Goal: Task Accomplishment & Management: Complete application form

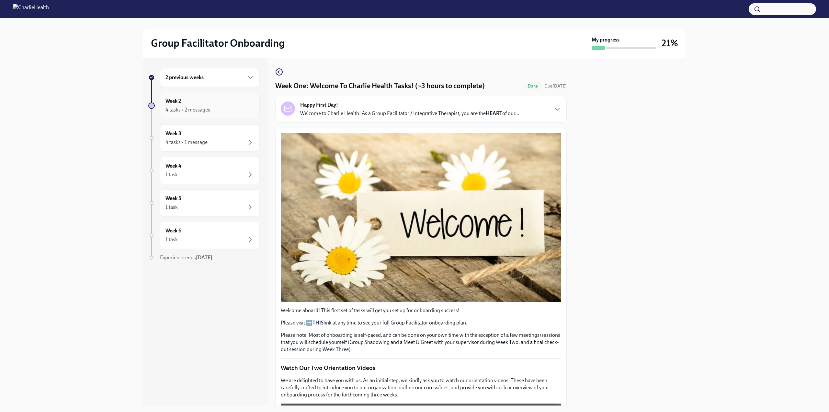
click at [218, 111] on div "4 tasks • 2 messages" at bounding box center [209, 110] width 89 height 8
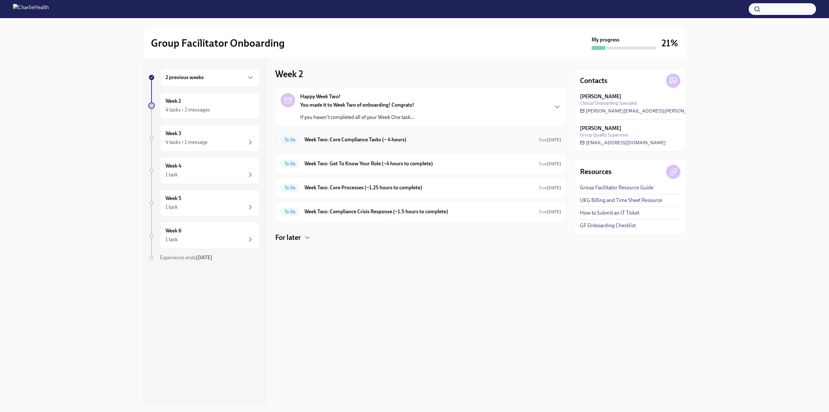
click at [499, 139] on h6 "Week Two: Core Compliance Tasks (~ 4 hours)" at bounding box center [418, 139] width 229 height 7
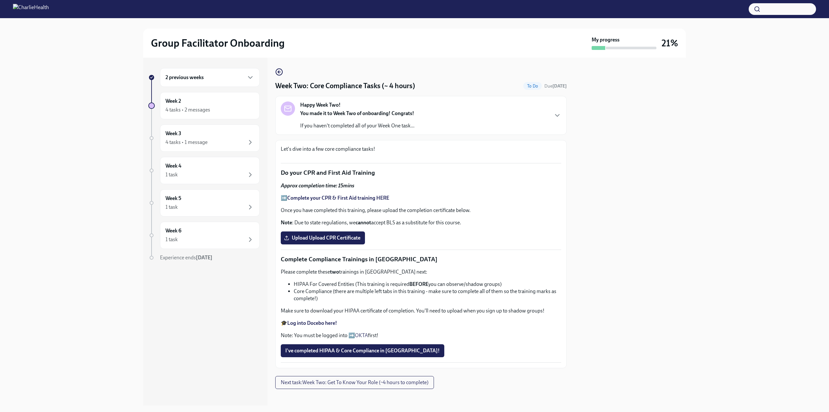
click at [570, 50] on div "Group Facilitator Onboarding My progress 21%" at bounding box center [414, 43] width 527 height 14
drag, startPoint x: 194, startPoint y: 80, endPoint x: 144, endPoint y: 61, distance: 53.9
click at [129, 58] on div "2 previous weeks Week 2 4 tasks • 2 messages Week 3 4 tasks • 1 message Week 4 …" at bounding box center [414, 231] width 808 height 347
click at [210, 76] on div "2 previous weeks" at bounding box center [209, 78] width 89 height 8
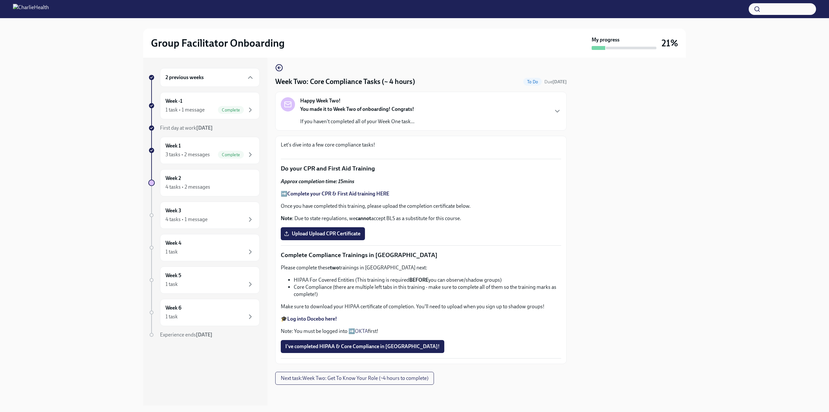
scroll to position [181, 0]
click at [323, 237] on span "Upload Upload CPR Certificate" at bounding box center [322, 233] width 75 height 6
click at [0, 0] on input "Upload Upload CPR Certificate" at bounding box center [0, 0] width 0 height 0
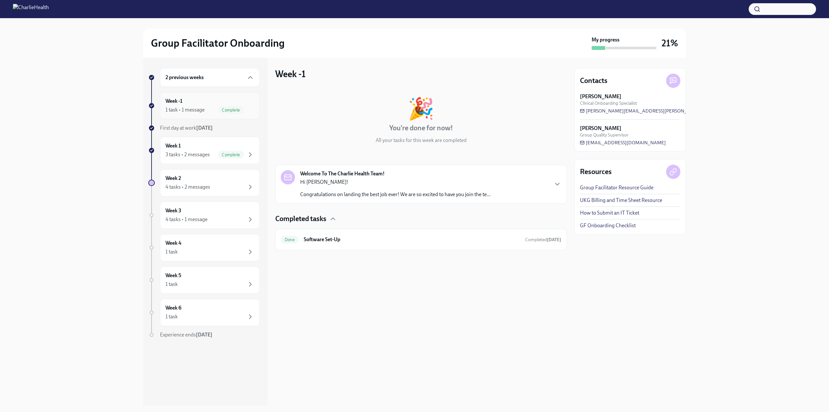
click at [210, 113] on div "1 task • 1 message Complete" at bounding box center [209, 110] width 89 height 8
click at [194, 152] on div "3 tasks • 2 messages" at bounding box center [187, 154] width 44 height 7
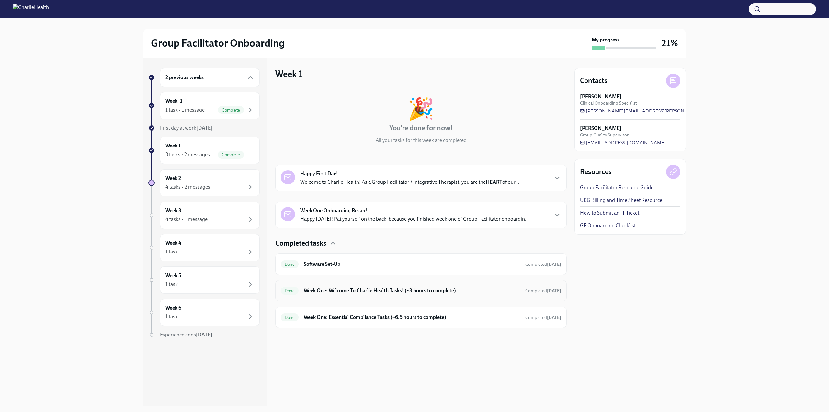
click at [372, 291] on h6 "Week One: Welcome To Charlie Health Tasks! (~3 hours to complete)" at bounding box center [412, 290] width 216 height 7
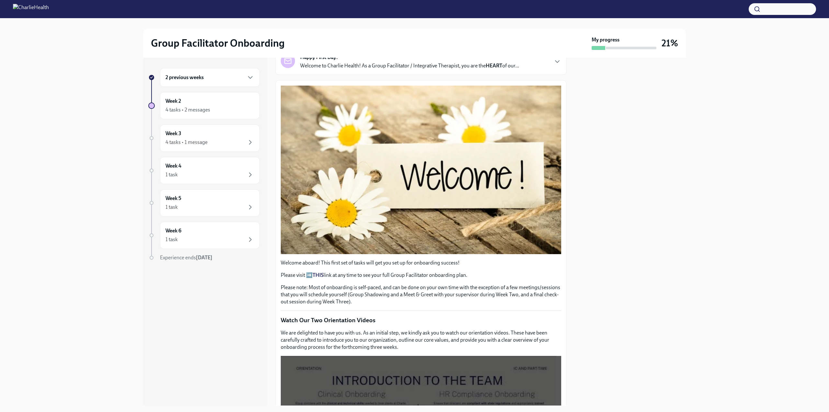
scroll to position [52, 0]
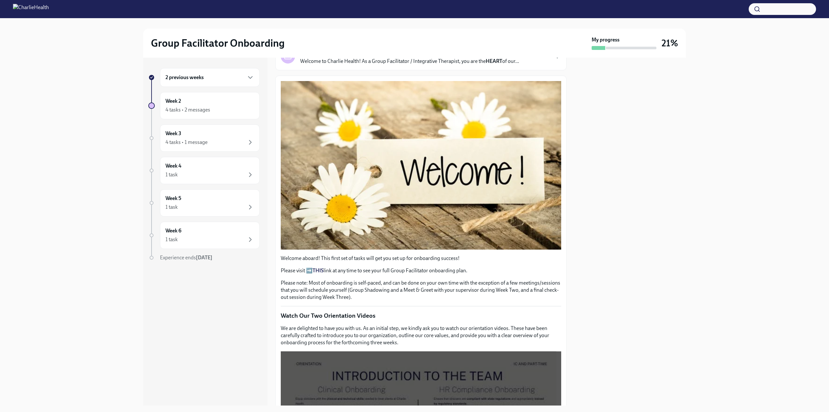
click at [317, 267] on strong "THIS" at bounding box center [317, 270] width 11 height 6
